Goal: Task Accomplishment & Management: Manage account settings

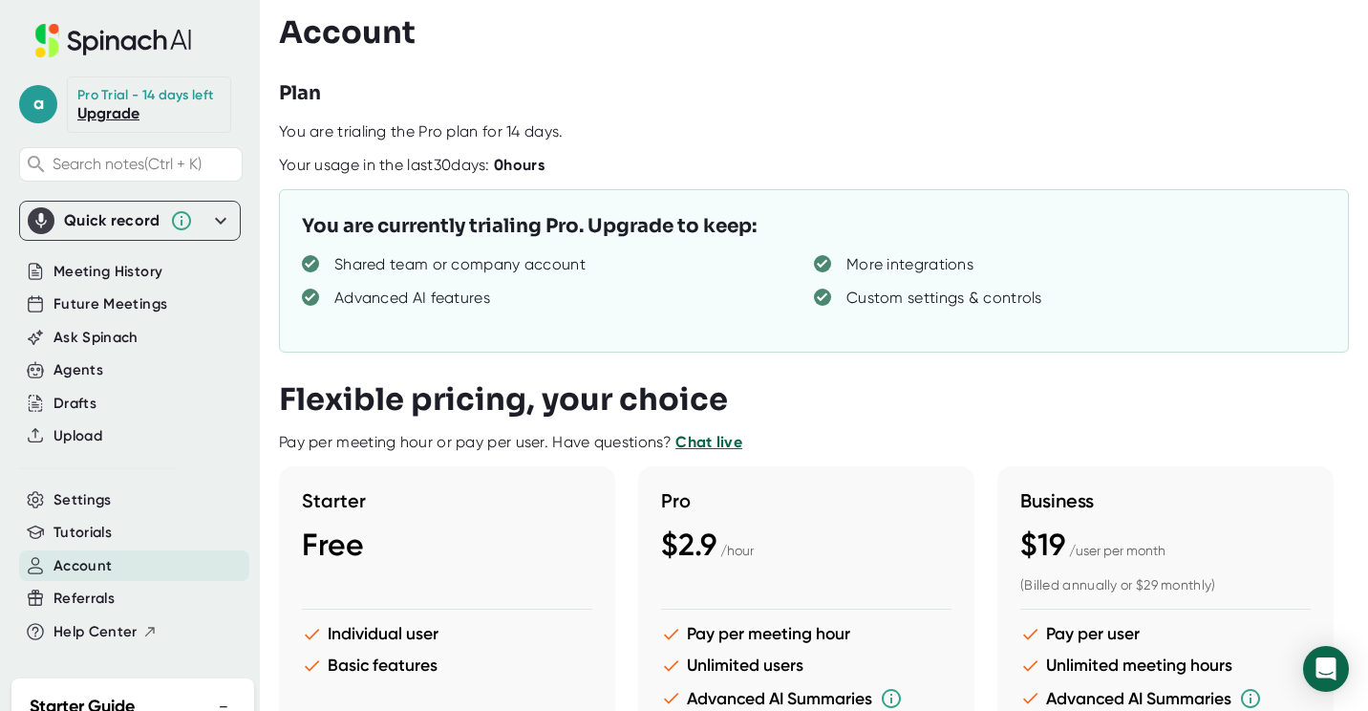
click at [123, 315] on span "Future Meetings" at bounding box center [110, 304] width 114 height 22
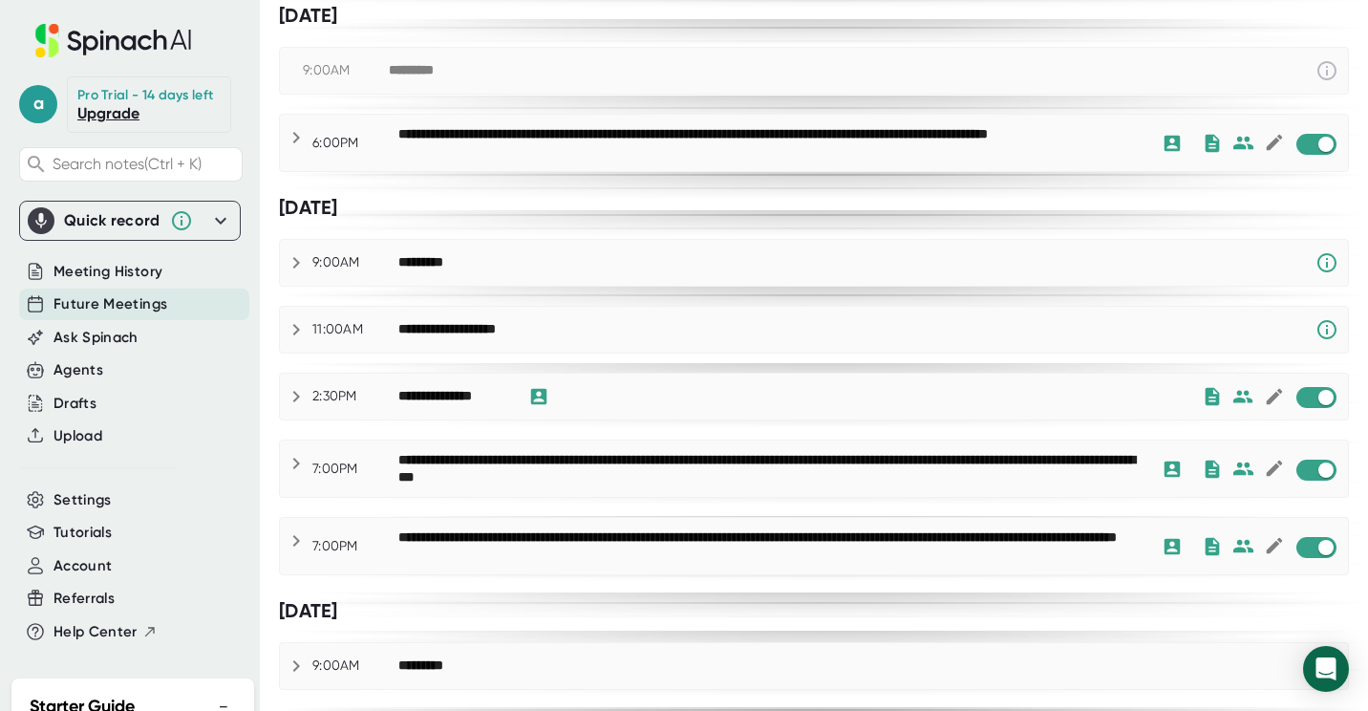
scroll to position [136, 0]
click at [83, 577] on span "Account" at bounding box center [82, 566] width 58 height 22
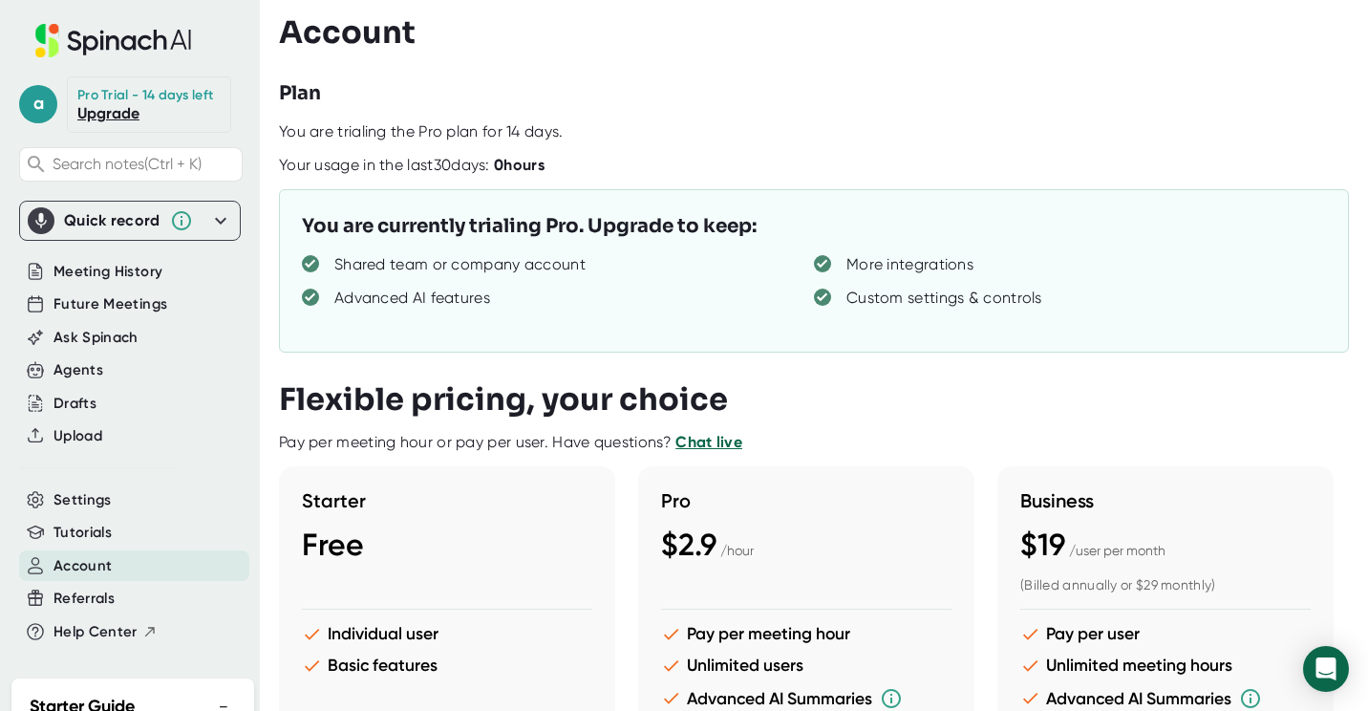
click at [67, 511] on span "Settings" at bounding box center [82, 500] width 58 height 22
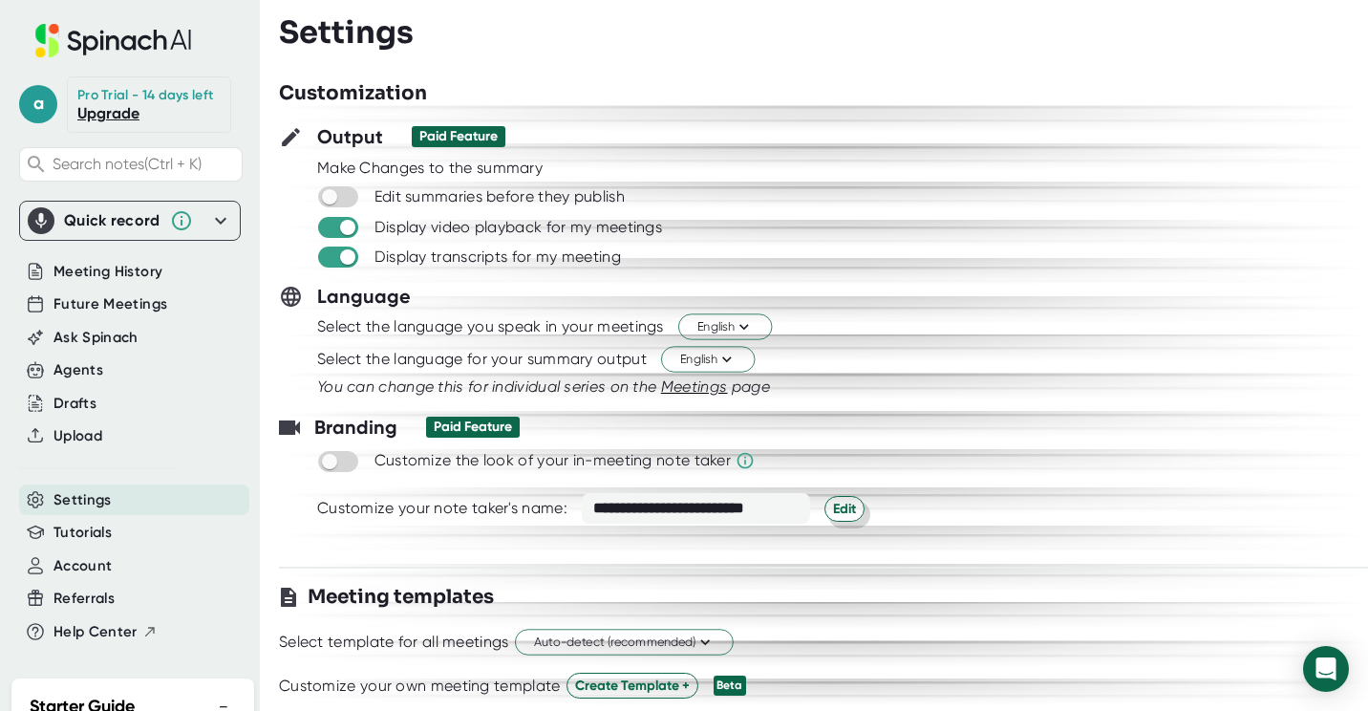
click at [854, 513] on button "Edit" at bounding box center [844, 509] width 40 height 26
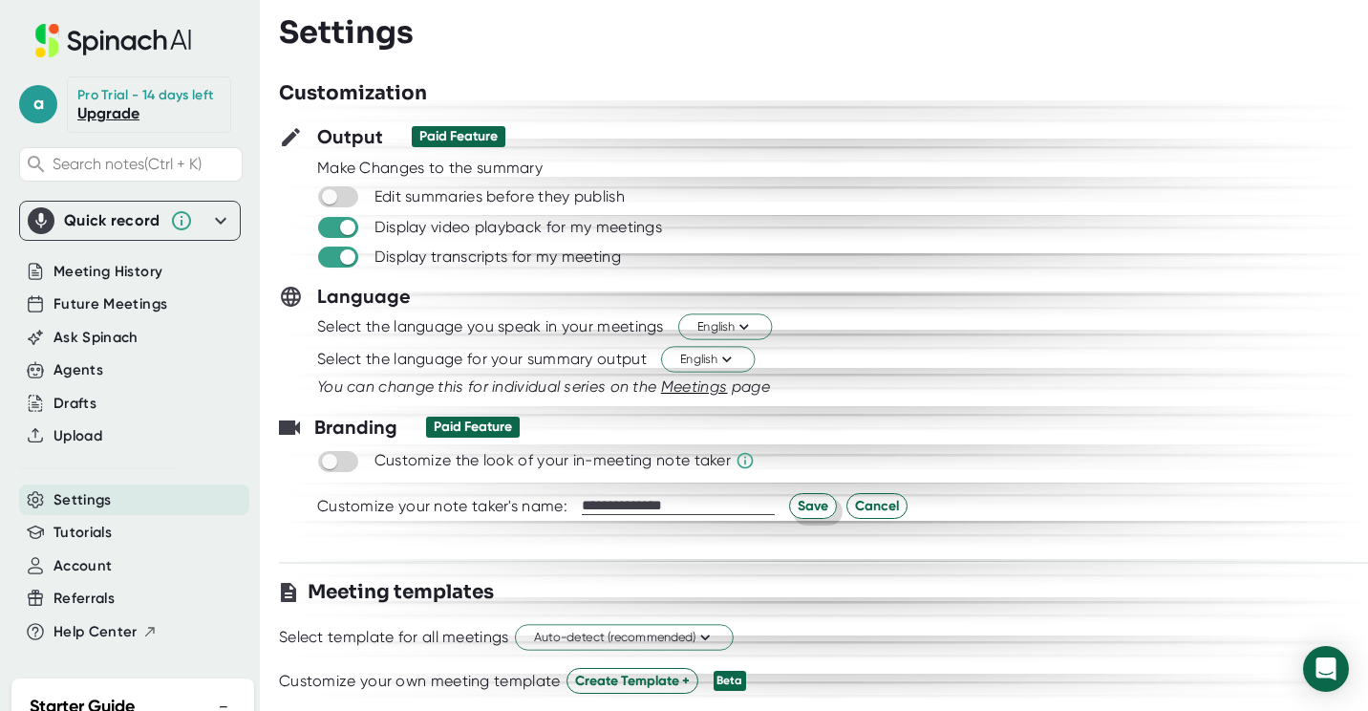
type input "**********"
click at [816, 509] on span "Save" at bounding box center [813, 506] width 31 height 20
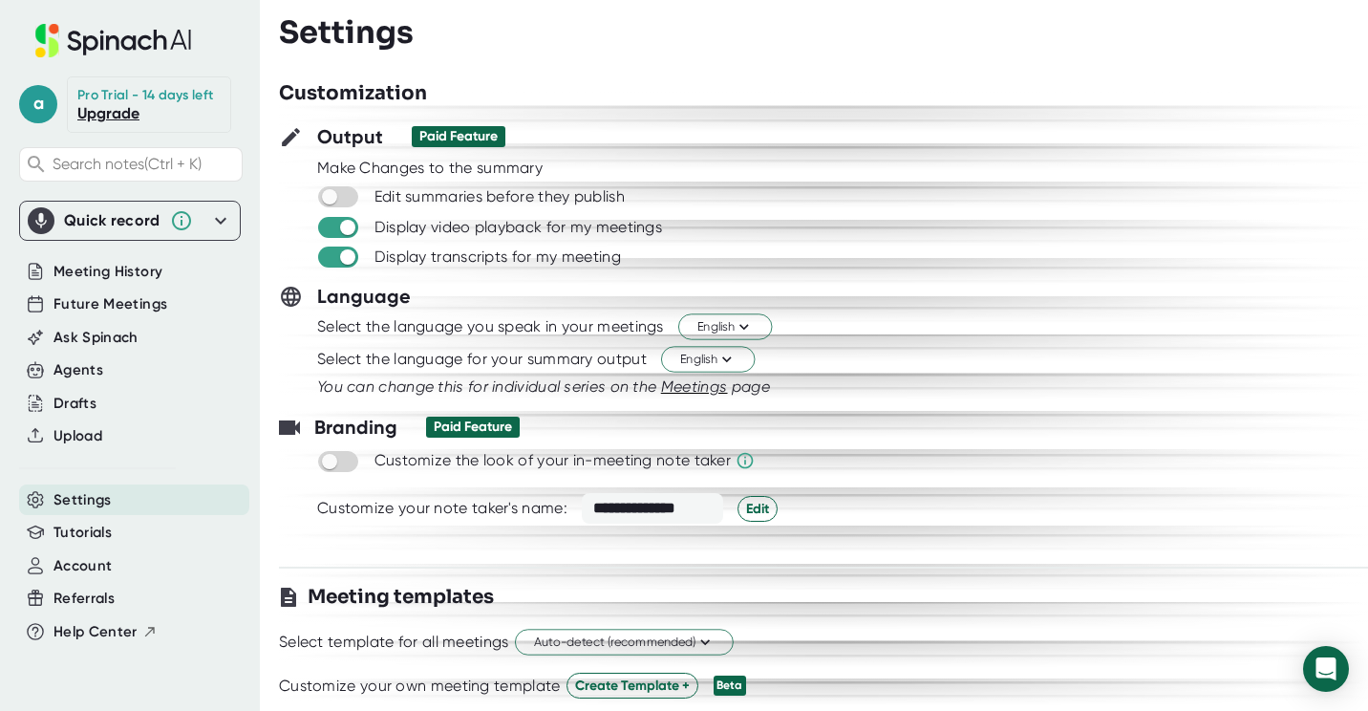
click at [340, 460] on input "checkbox" at bounding box center [329, 461] width 54 height 17
checkbox input "true"
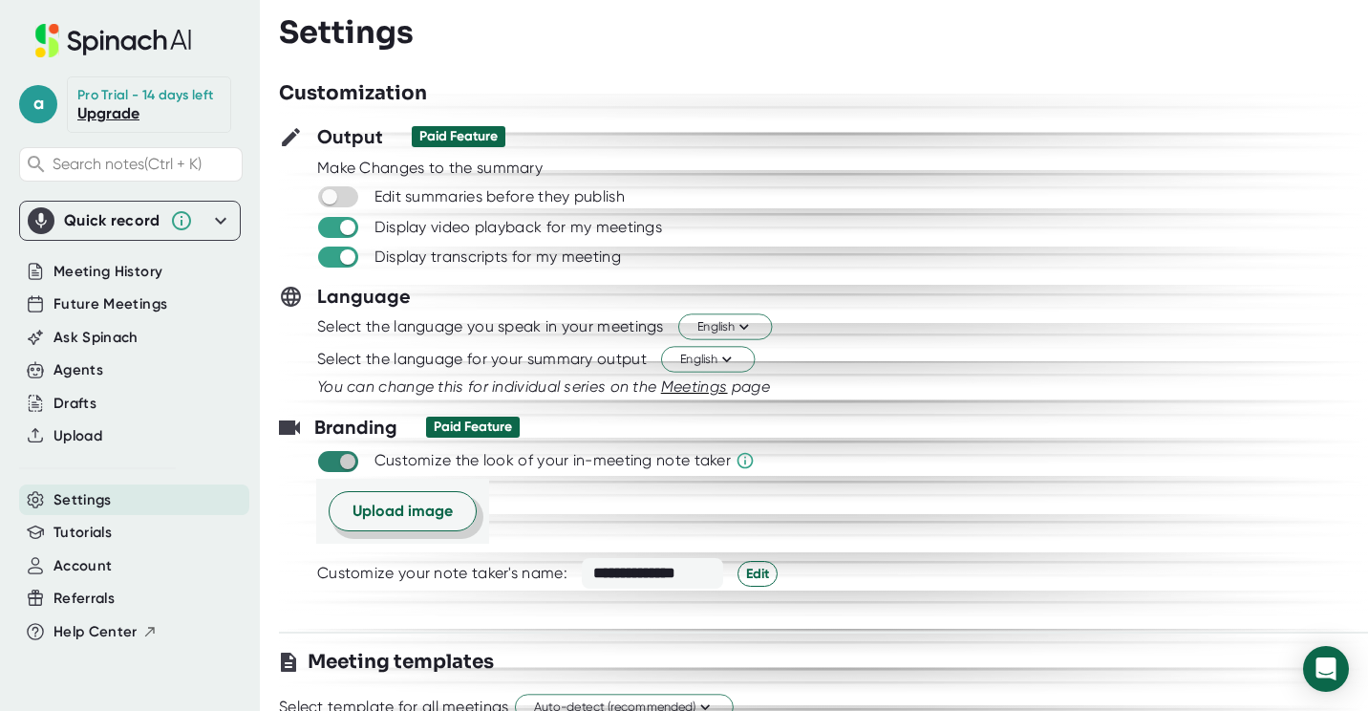
click at [415, 511] on span "Upload image" at bounding box center [403, 511] width 100 height 23
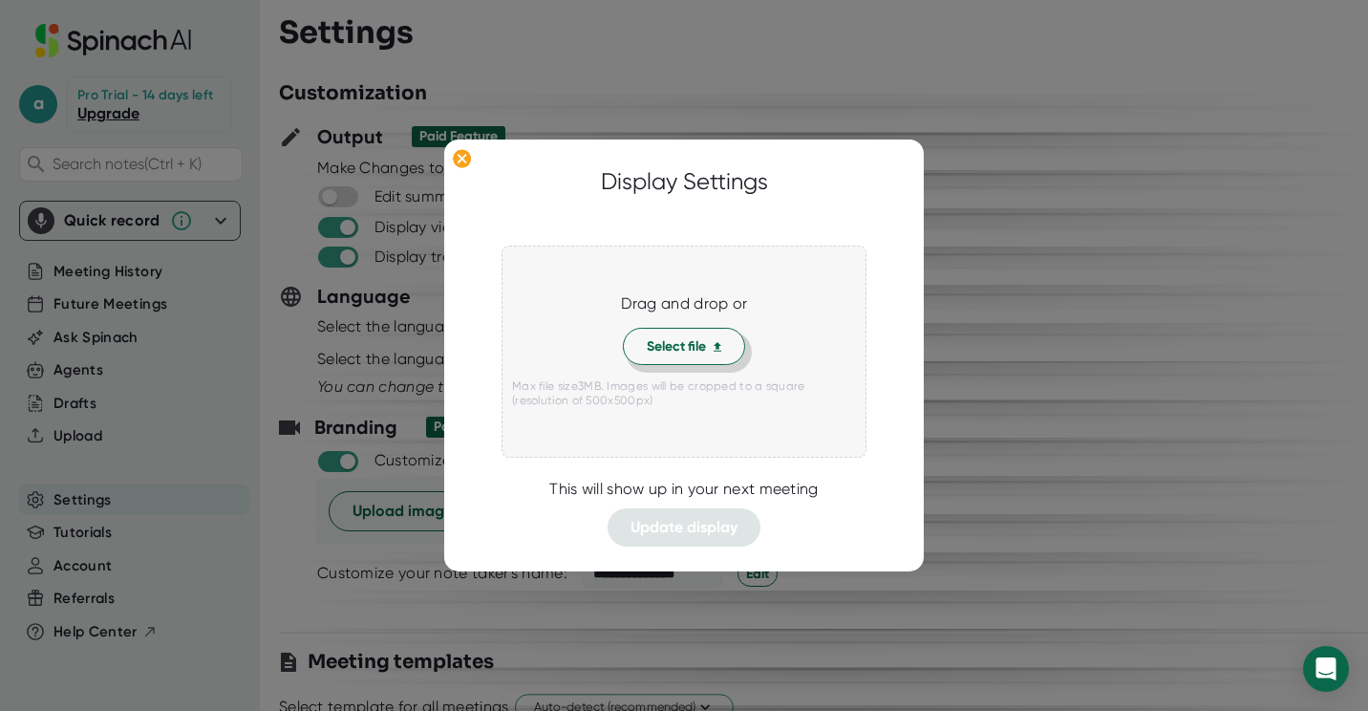
click at [686, 334] on button "Select file" at bounding box center [684, 346] width 122 height 37
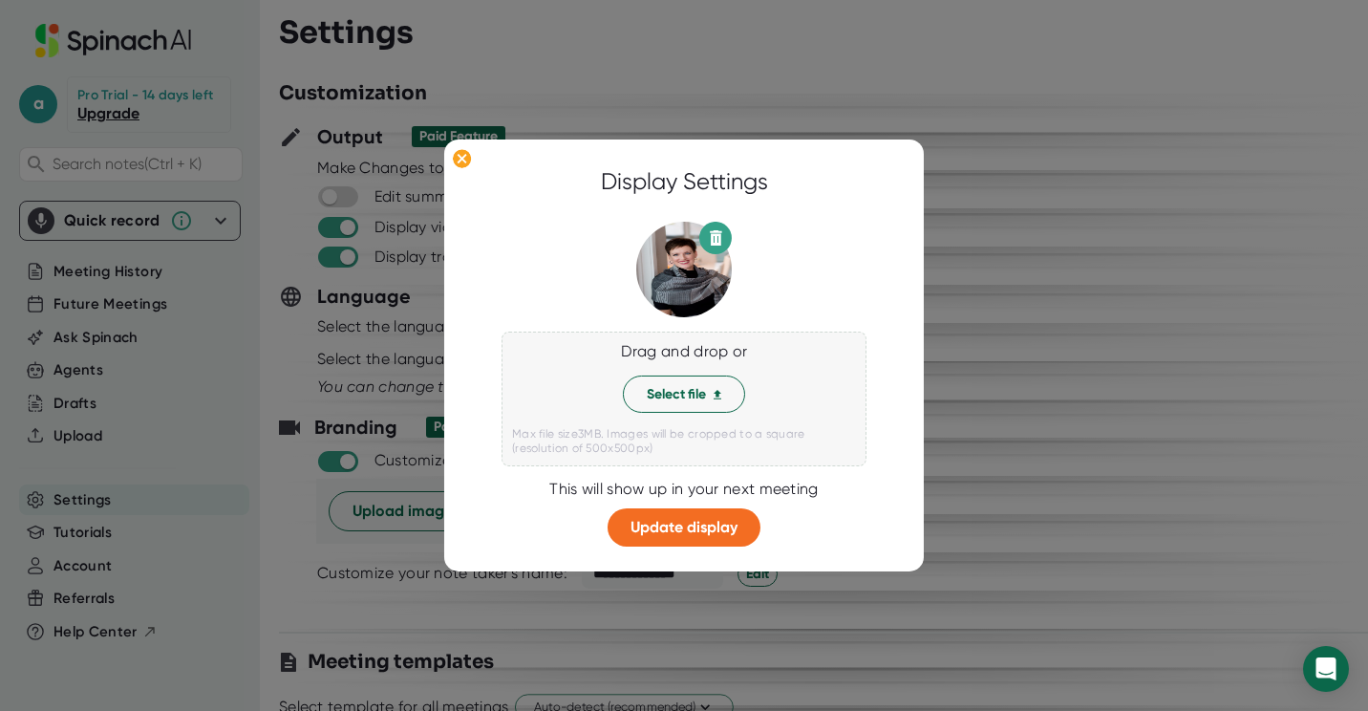
click at [714, 243] on icon at bounding box center [716, 239] width 11 height 11
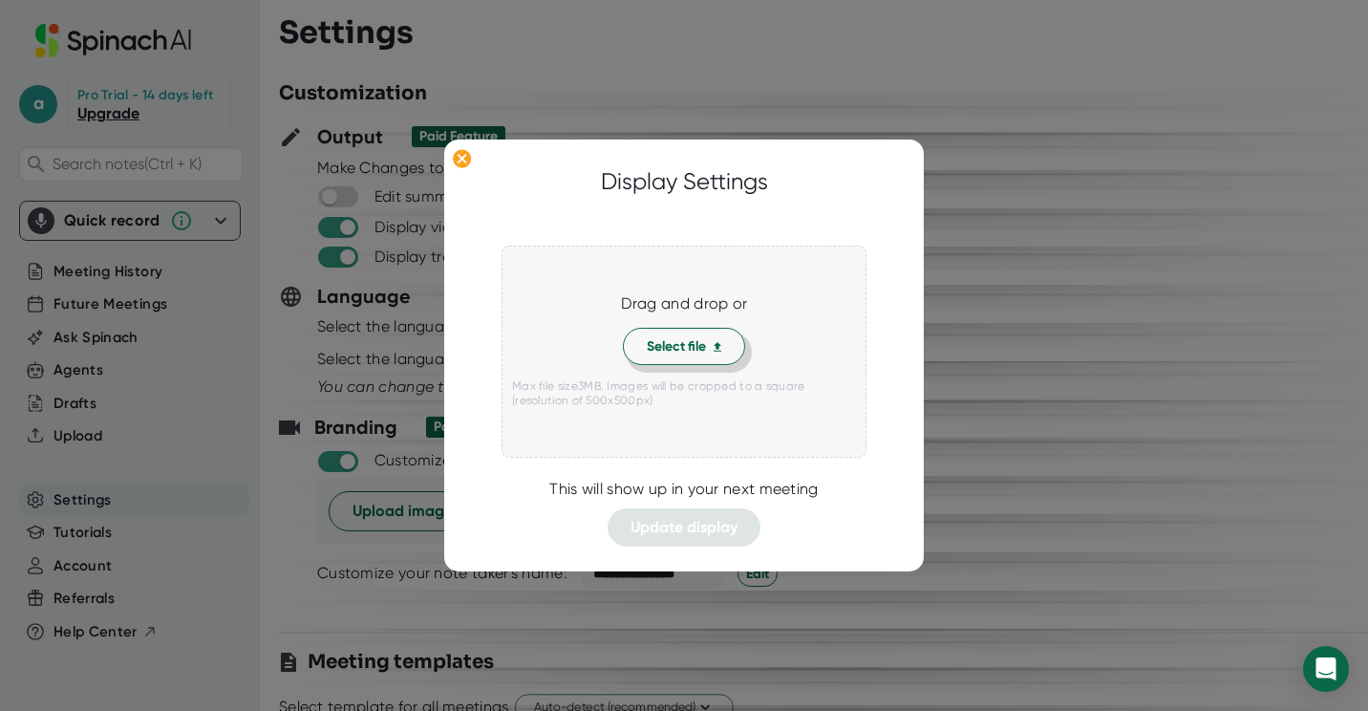
click at [683, 349] on span "Select file" at bounding box center [684, 346] width 75 height 20
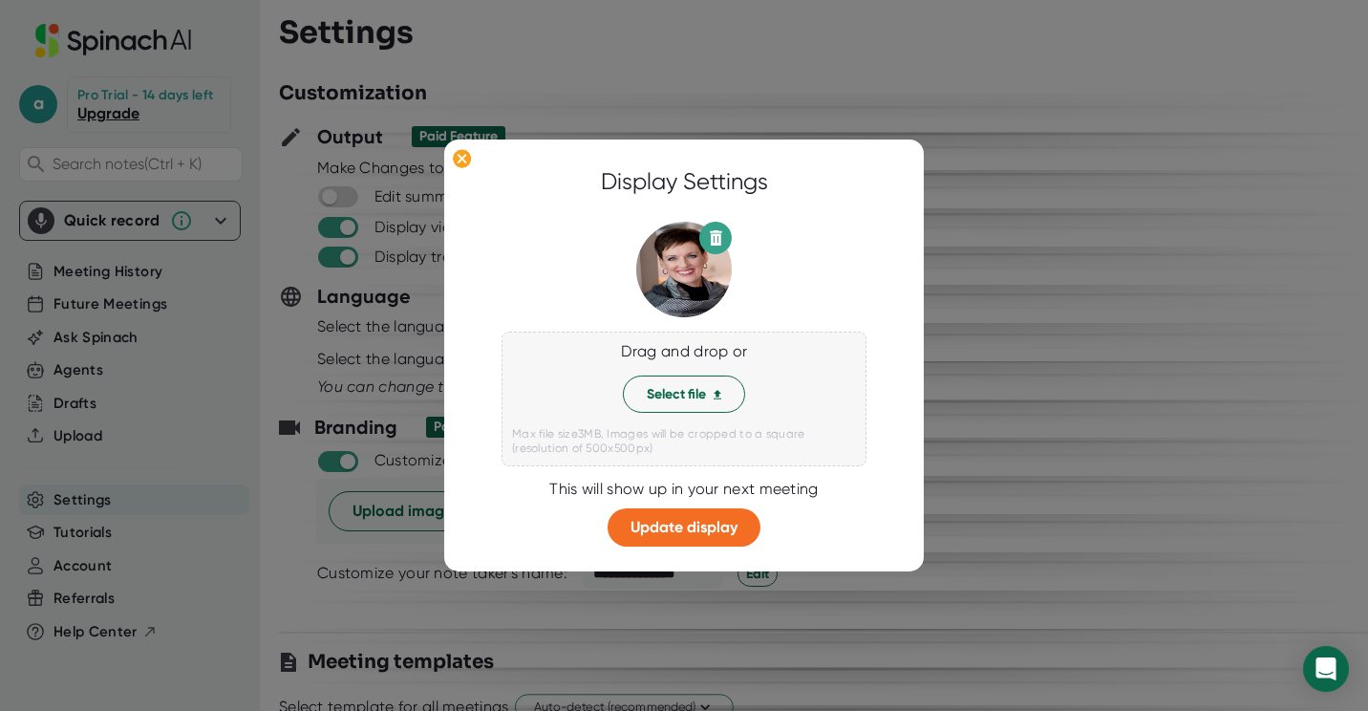
click at [686, 341] on div "Drag and drop or Select file Max file size 3 MB. Images will be cropped to a sq…" at bounding box center [684, 399] width 365 height 135
click at [692, 397] on span "Select file" at bounding box center [684, 394] width 75 height 20
click at [694, 391] on span "Select file" at bounding box center [684, 394] width 75 height 20
click at [687, 534] on span "Update display" at bounding box center [684, 527] width 107 height 18
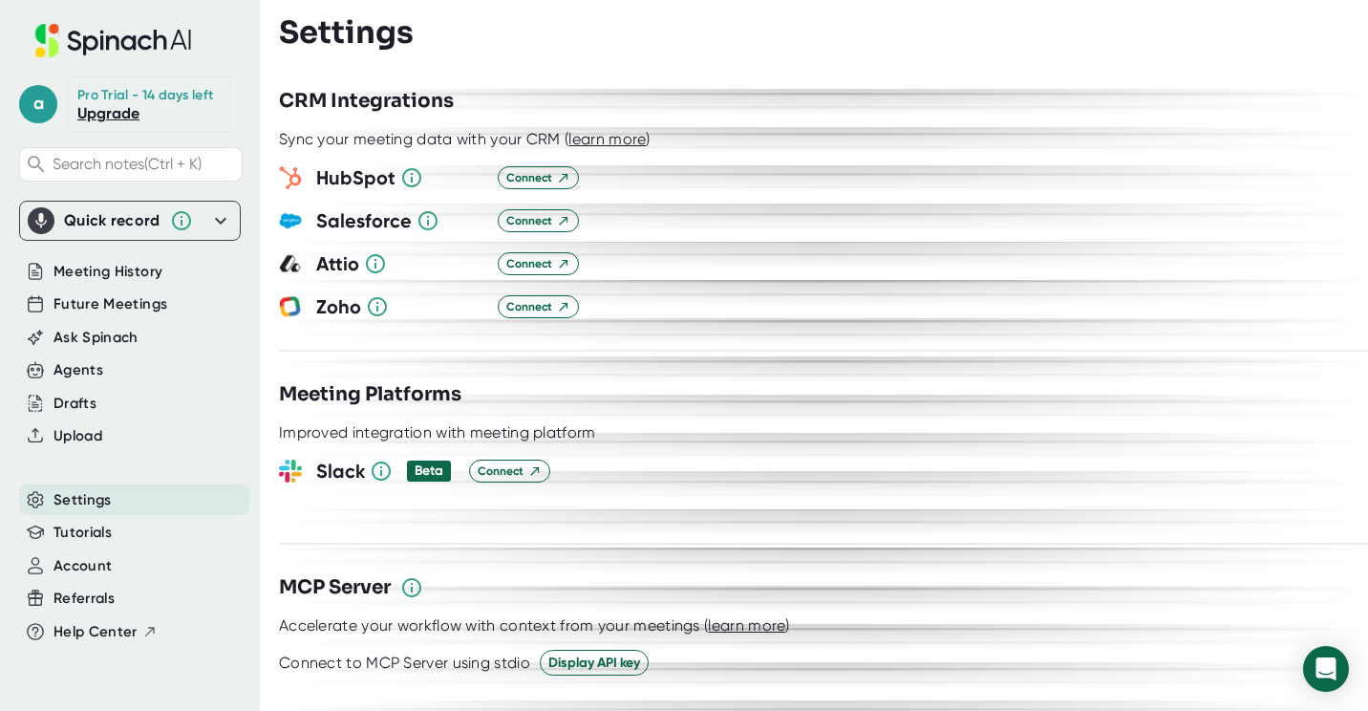
scroll to position [2090, 0]
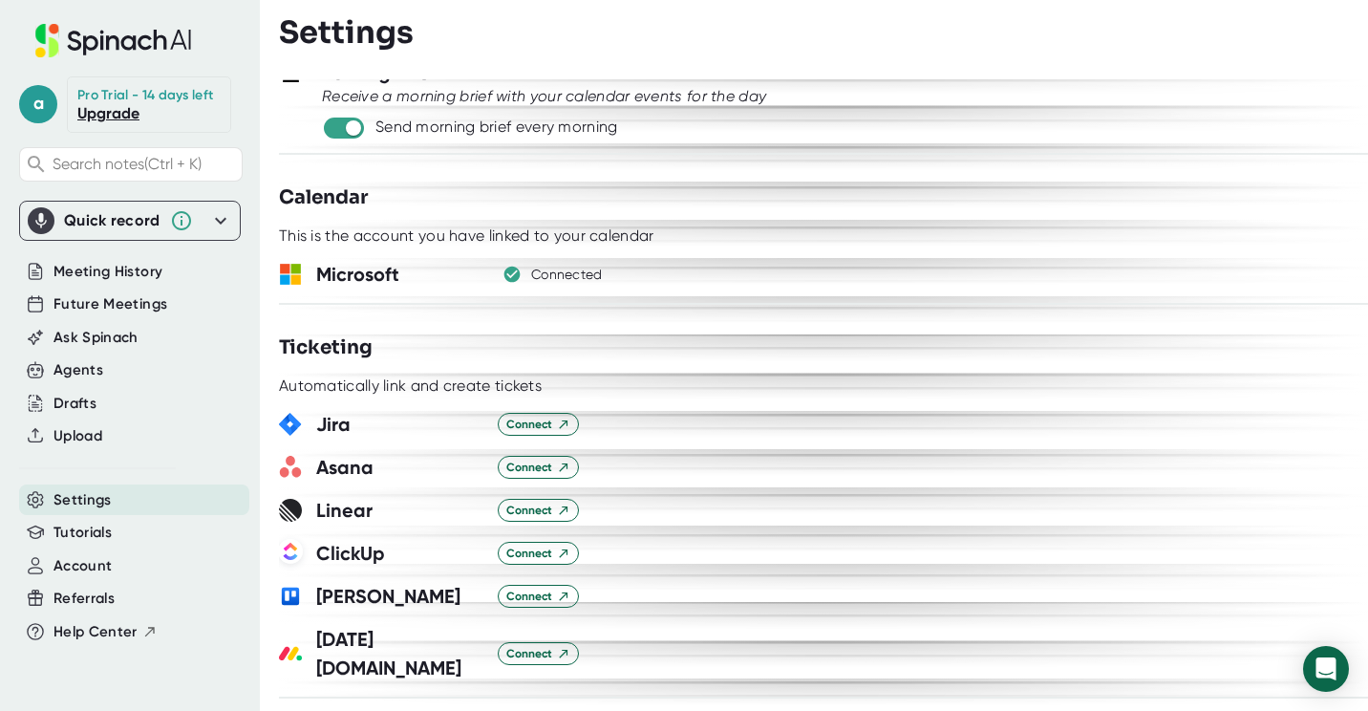
click at [1013, 597] on div ".cls-1{fill-rule:evenodd;fill:url(#linear-gradient);} [PERSON_NAME] Connect" at bounding box center [823, 596] width 1089 height 29
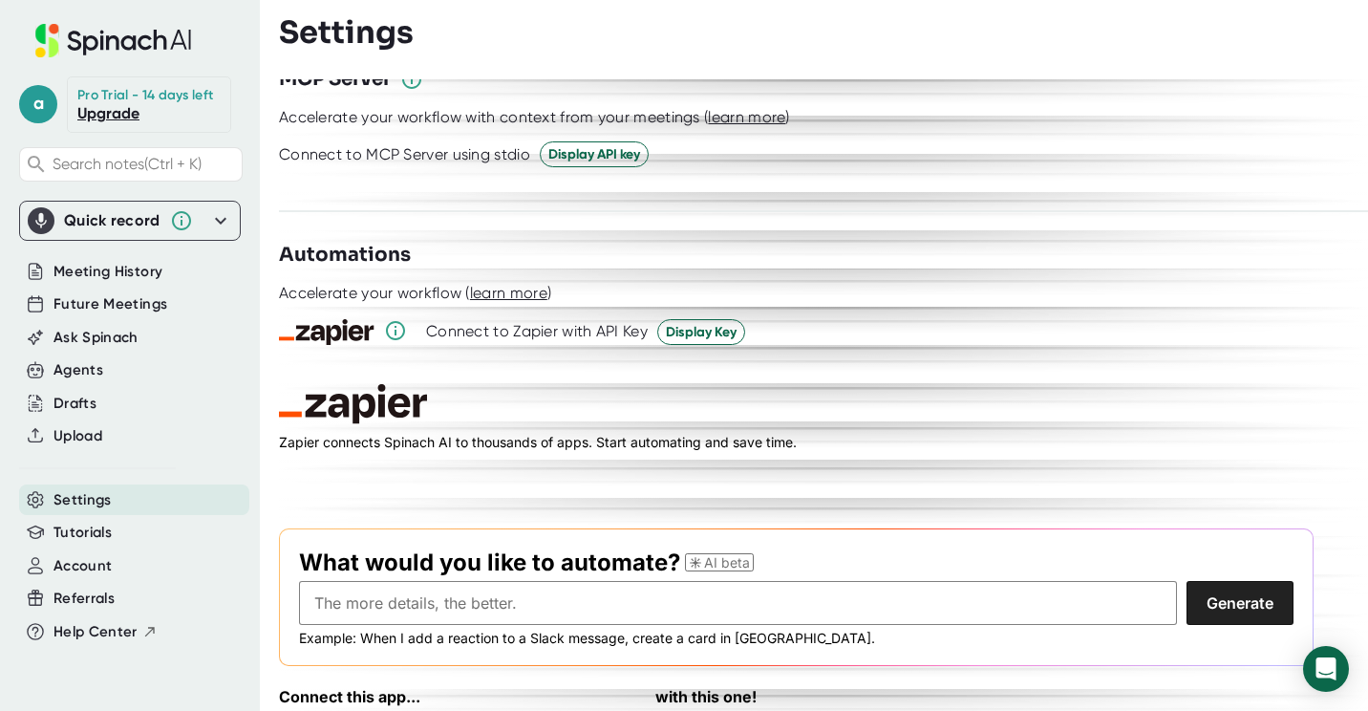
scroll to position [2652, 0]
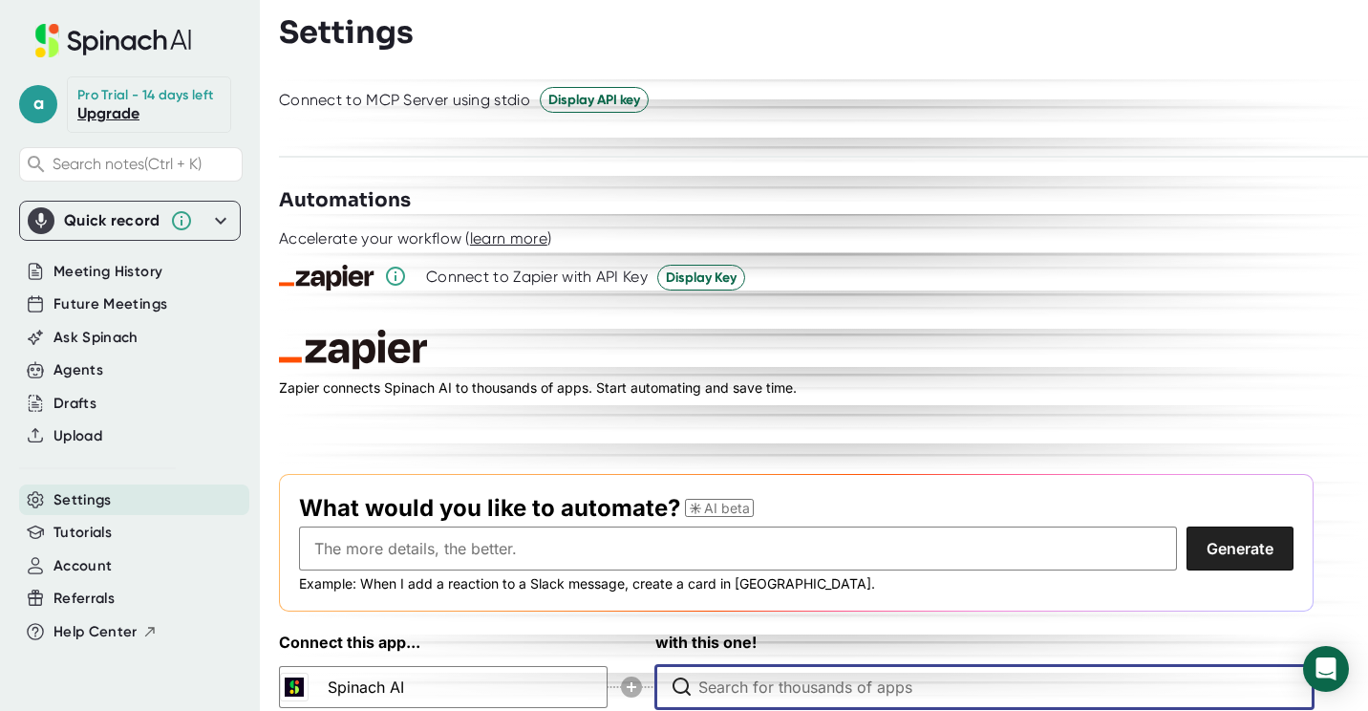
click at [859, 666] on input "Type to search for an app to connect" at bounding box center [989, 687] width 582 height 42
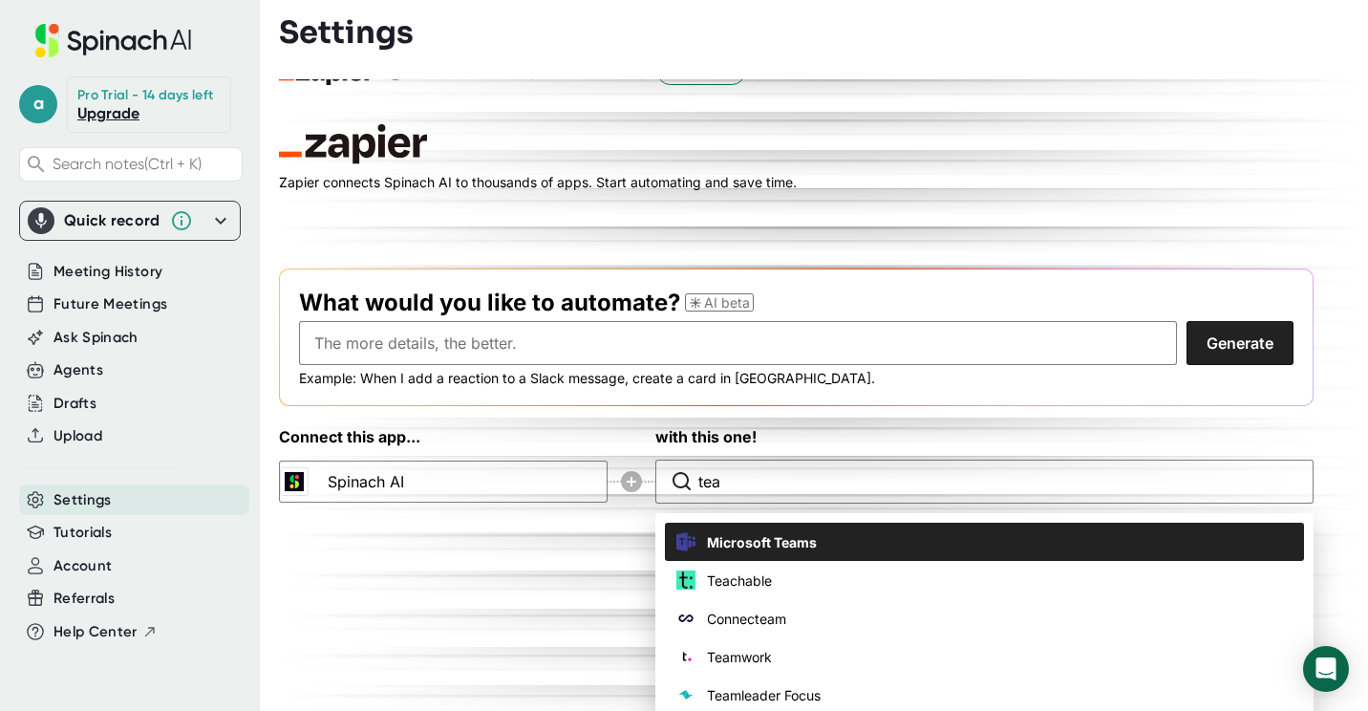
click at [804, 532] on span "Microsoft Teams" at bounding box center [762, 542] width 110 height 20
type input "Microsoft Teams"
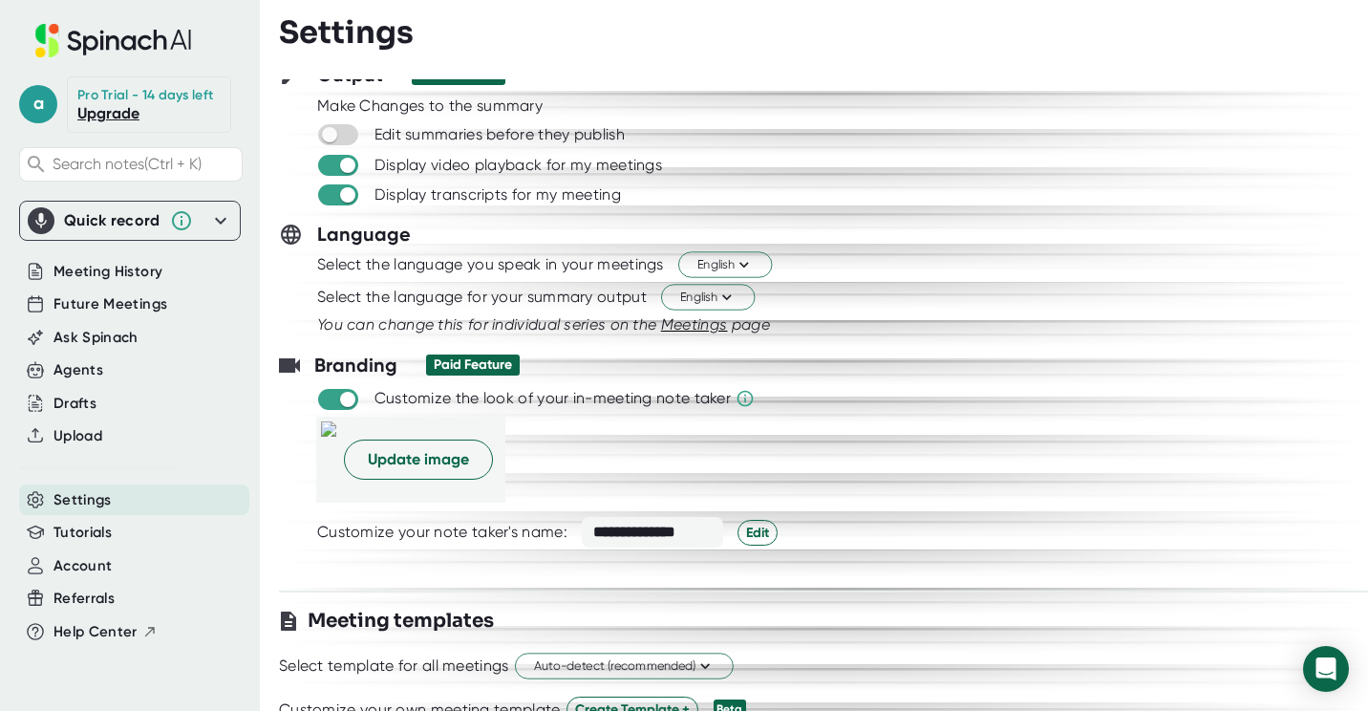
scroll to position [0, 0]
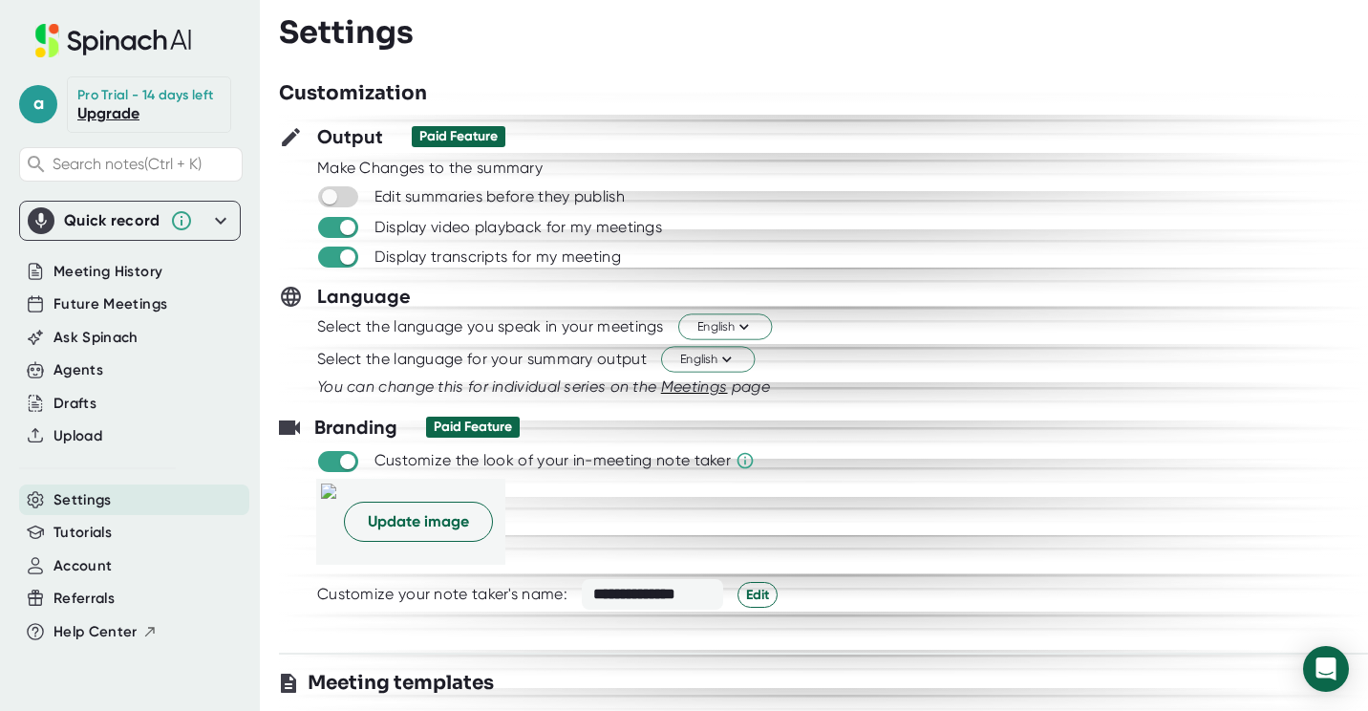
click at [686, 391] on span "Meetings" at bounding box center [694, 386] width 67 height 18
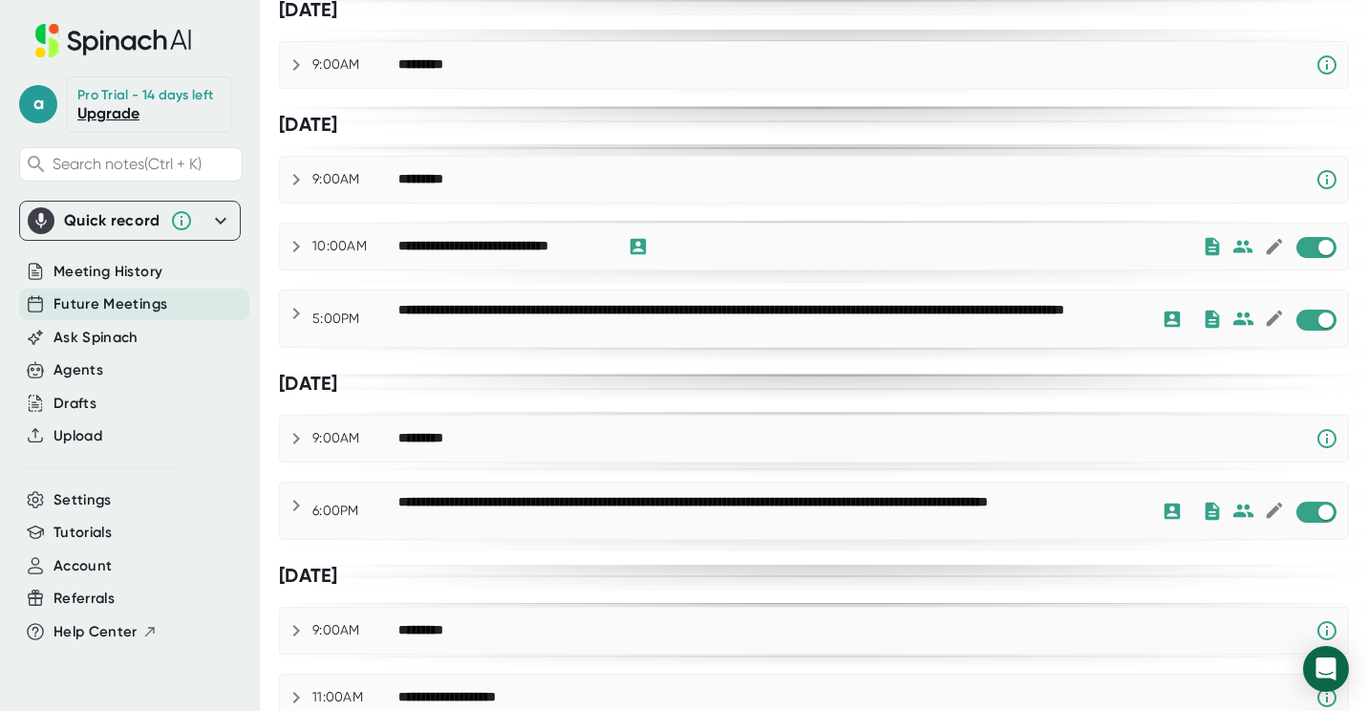
scroll to position [1085, 0]
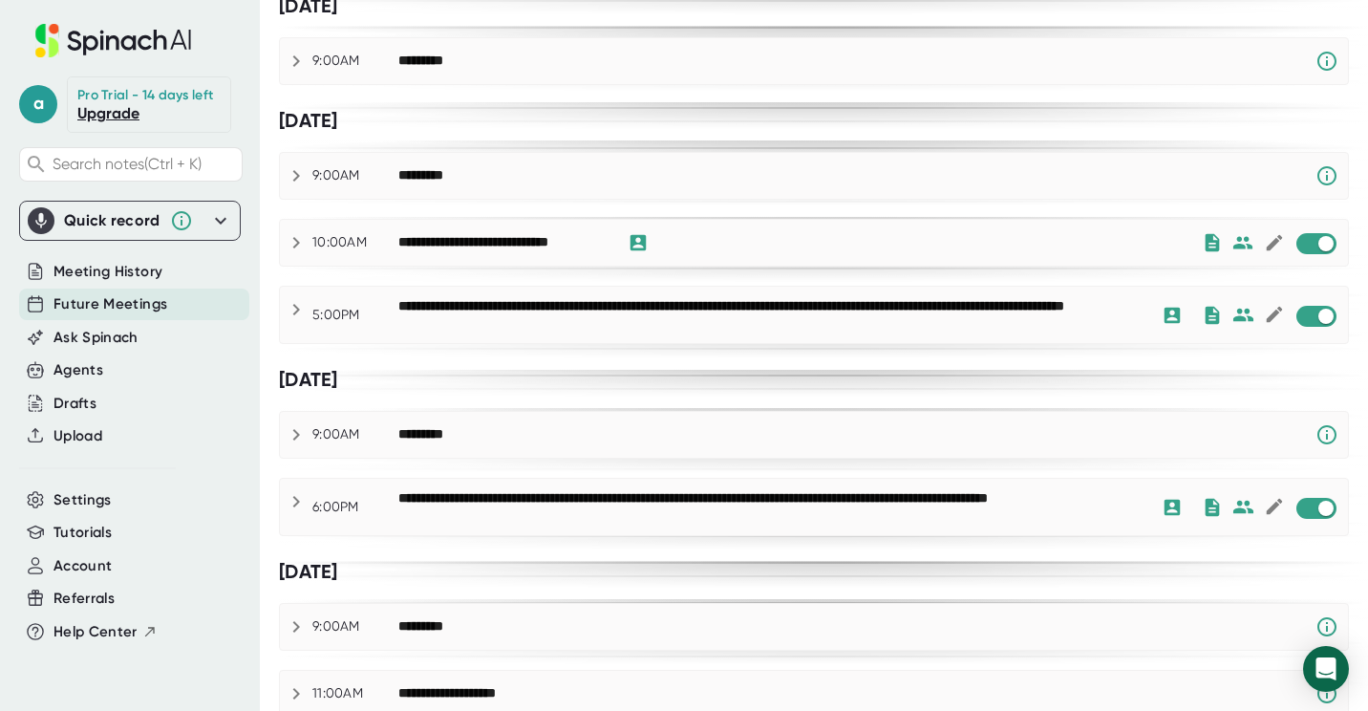
click at [1266, 246] on icon at bounding box center [1274, 243] width 16 height 16
checkbox input "true"
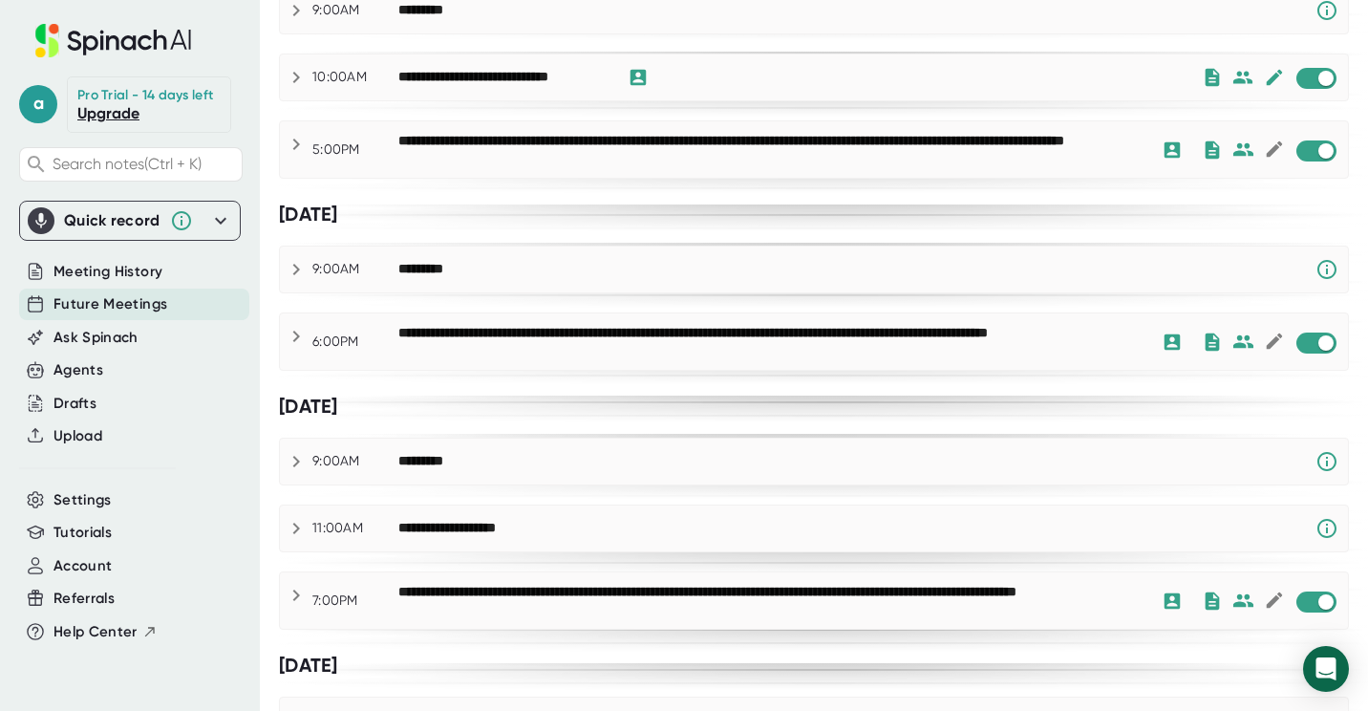
scroll to position [1356, 0]
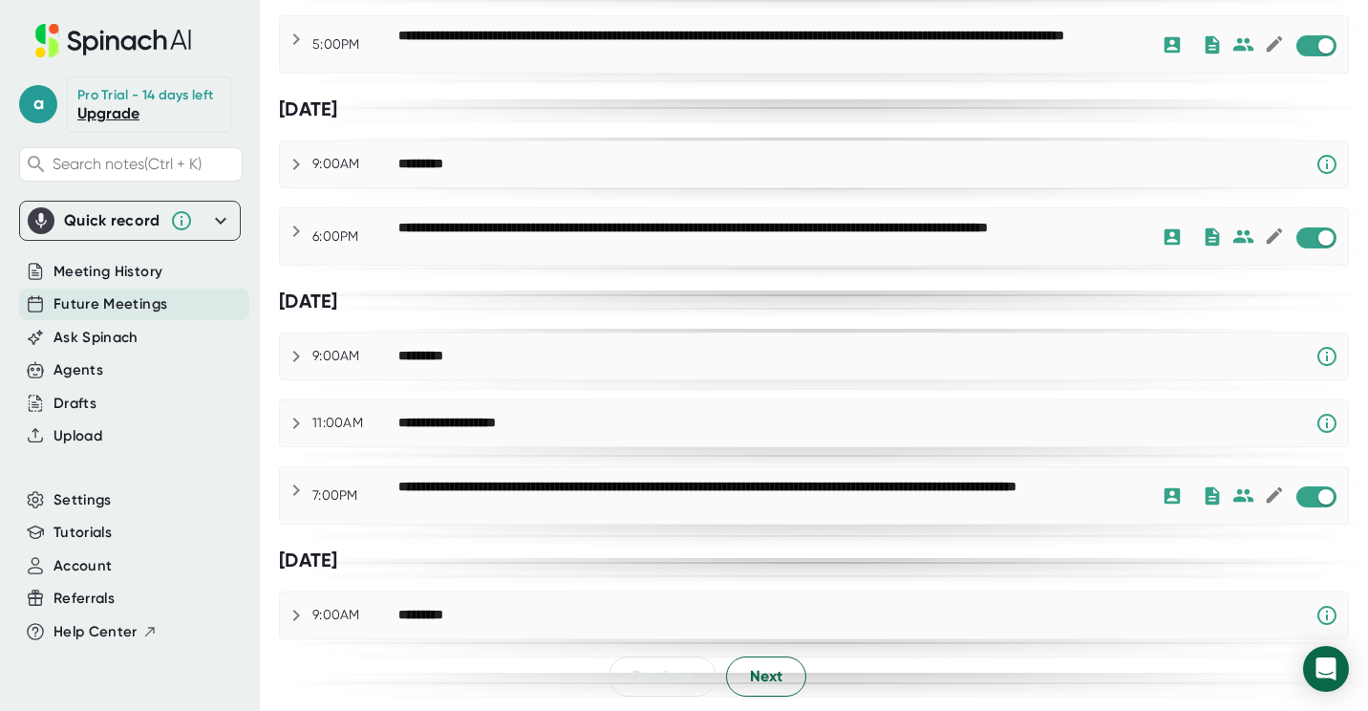
click at [83, 503] on span "Settings" at bounding box center [82, 500] width 58 height 22
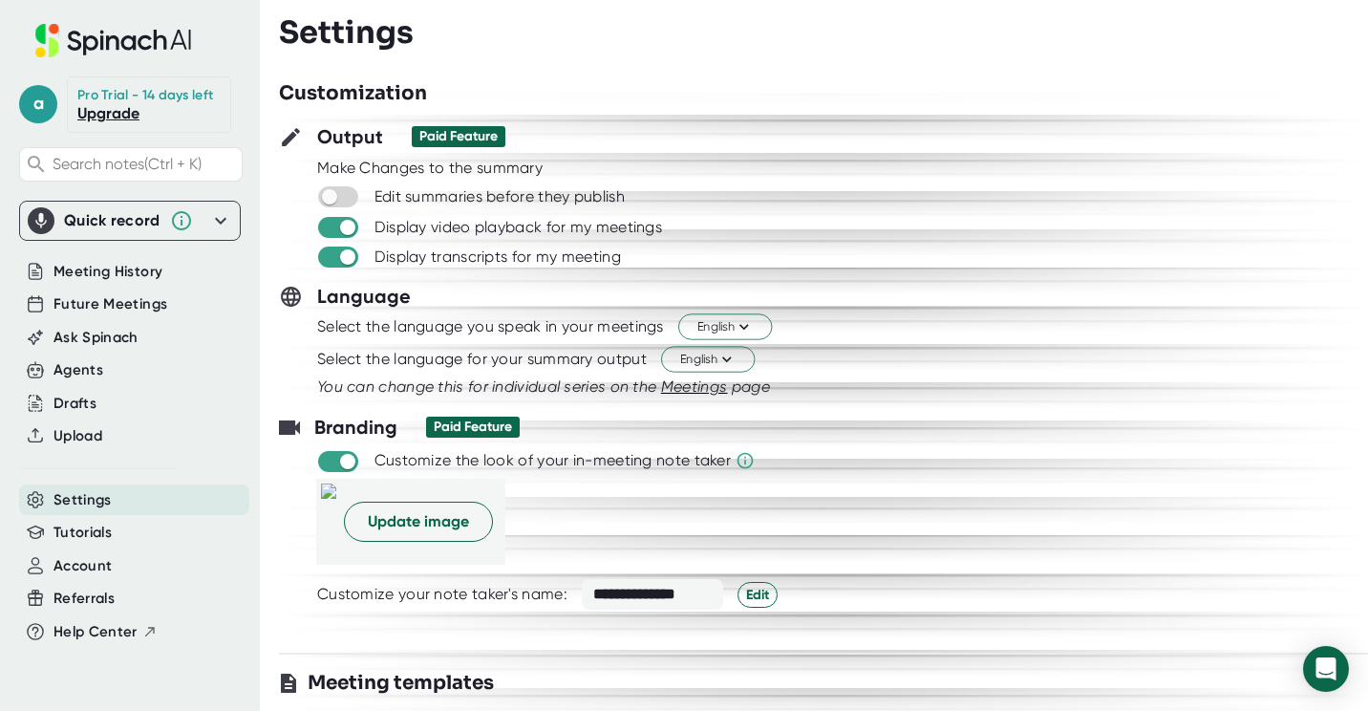
click at [87, 567] on span "Account" at bounding box center [82, 566] width 58 height 22
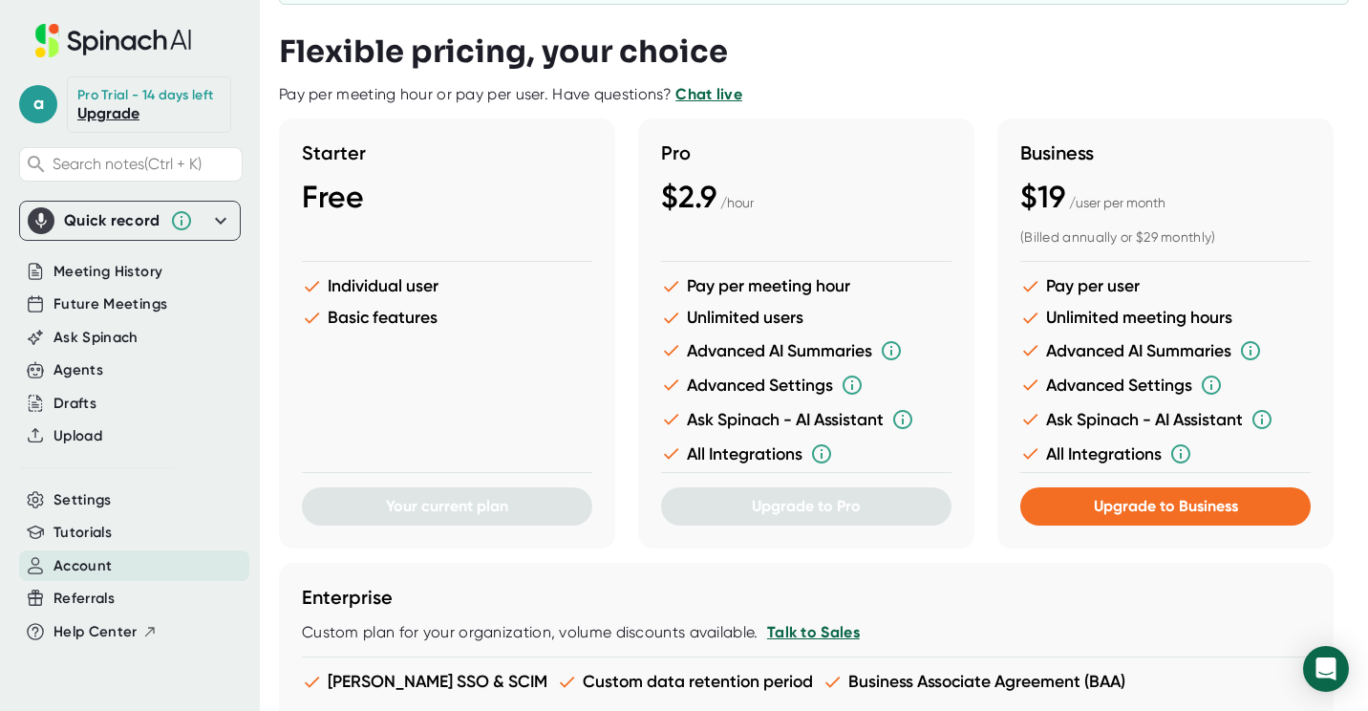
scroll to position [348, 0]
